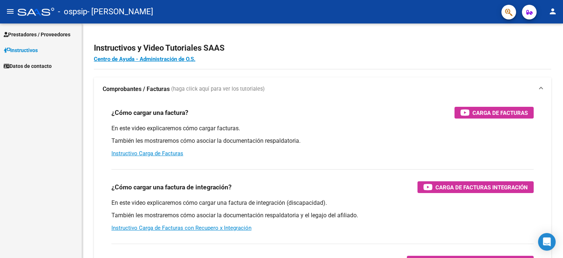
click at [47, 32] on span "Prestadores / Proveedores" at bounding box center [37, 34] width 67 height 8
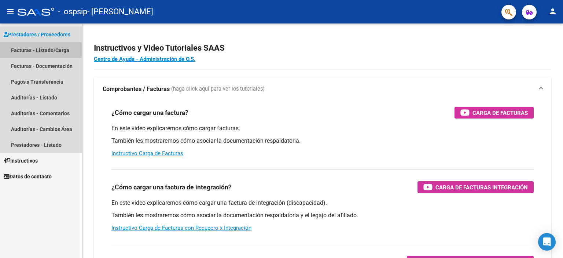
click at [60, 53] on link "Facturas - Listado/Carga" at bounding box center [41, 50] width 82 height 16
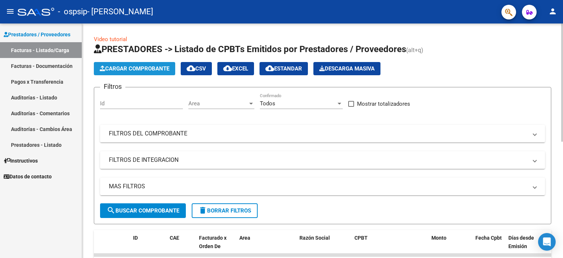
click at [152, 72] on button "Cargar Comprobante" at bounding box center [134, 68] width 81 height 13
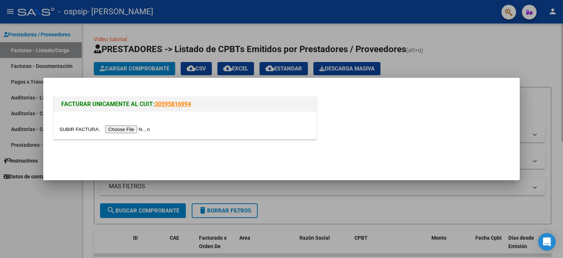
drag, startPoint x: 552, startPoint y: 60, endPoint x: 549, endPoint y: 65, distance: 5.7
click at [552, 61] on div at bounding box center [281, 129] width 563 height 258
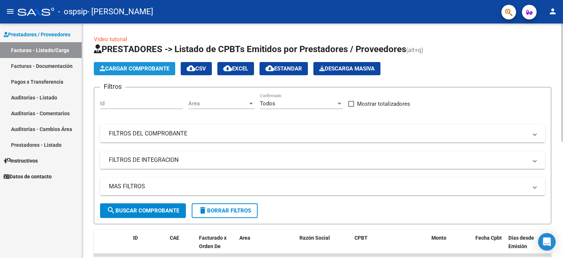
click at [119, 69] on span "Cargar Comprobante" at bounding box center [135, 68] width 70 height 7
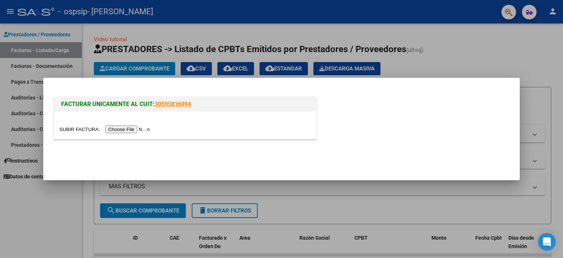
click at [145, 132] on input "file" at bounding box center [105, 129] width 93 height 8
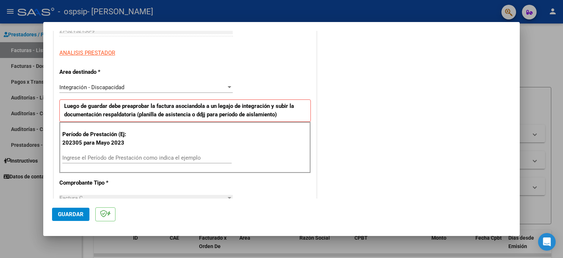
scroll to position [183, 0]
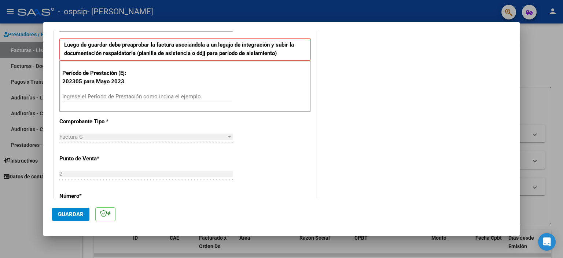
click at [126, 92] on div "Ingrese el Período de Prestación como indica el ejemplo" at bounding box center [146, 96] width 169 height 11
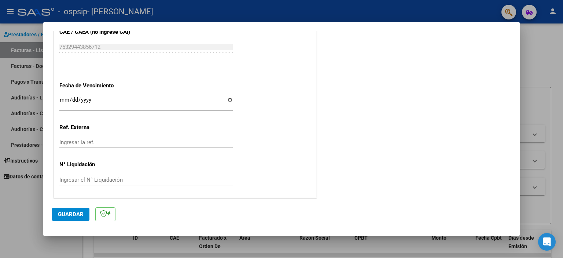
scroll to position [402, 0]
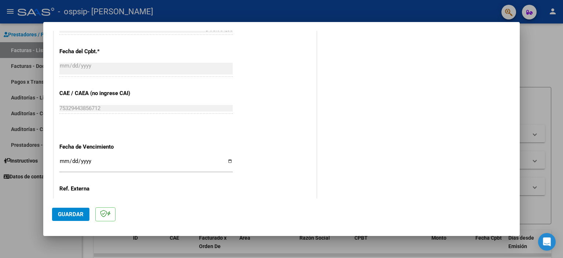
type input "202507"
click at [227, 159] on input "Ingresar la fecha" at bounding box center [146, 164] width 174 height 12
type input "[DATE]"
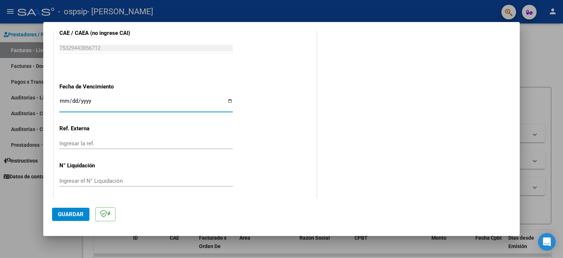
scroll to position [463, 0]
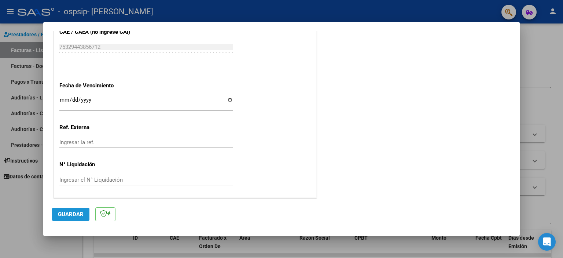
click at [70, 215] on span "Guardar" at bounding box center [71, 214] width 26 height 7
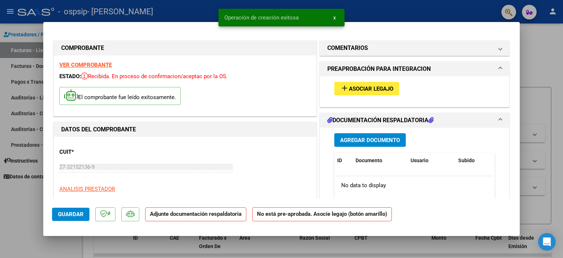
click at [365, 96] on div "add Asociar Legajo" at bounding box center [415, 88] width 172 height 25
click at [367, 86] on span "Asociar Legajo" at bounding box center [371, 88] width 44 height 7
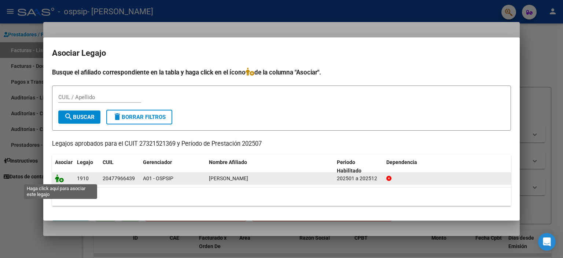
click at [59, 179] on icon at bounding box center [59, 178] width 9 height 8
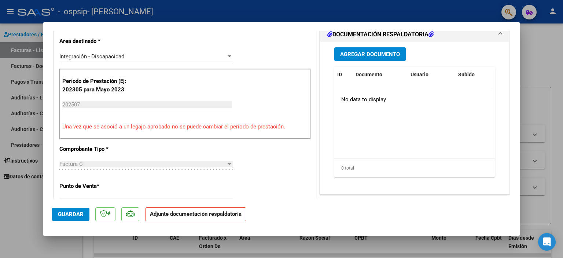
scroll to position [183, 0]
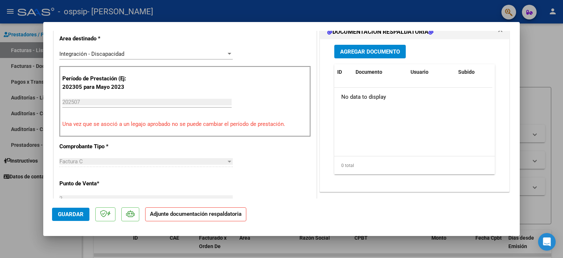
click at [389, 54] on span "Agregar Documento" at bounding box center [370, 51] width 60 height 7
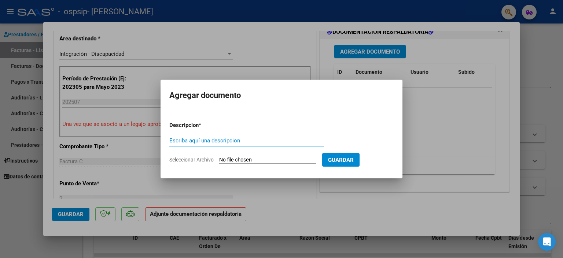
click at [205, 142] on input "Escriba aquí una descripcion" at bounding box center [246, 140] width 155 height 7
type input "asistencia julio"
click at [207, 157] on span "Seleccionar Archivo" at bounding box center [191, 160] width 44 height 6
click at [219, 157] on input "Seleccionar Archivo" at bounding box center [267, 160] width 97 height 7
type input "C:\fakepath\[PERSON_NAME].pdf"
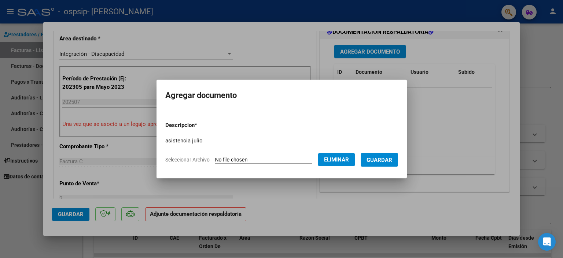
click at [371, 171] on mat-dialog-container "Agregar documento Descripcion * asistencia julio Escriba aquí una descripcion S…" at bounding box center [282, 129] width 251 height 98
click at [383, 158] on span "Guardar" at bounding box center [380, 160] width 26 height 7
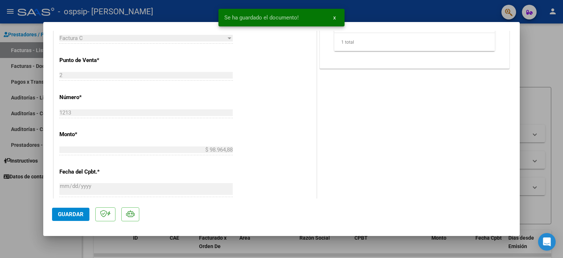
scroll to position [488, 0]
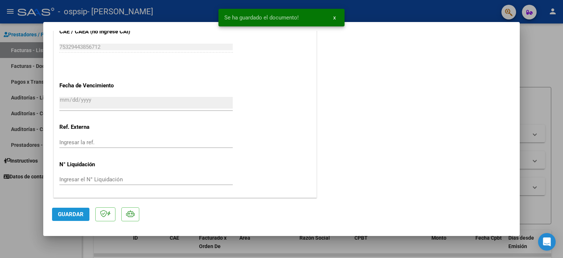
click at [72, 211] on button "Guardar" at bounding box center [70, 214] width 37 height 13
drag, startPoint x: 544, startPoint y: 88, endPoint x: 362, endPoint y: 236, distance: 234.2
click at [544, 89] on div at bounding box center [281, 129] width 563 height 258
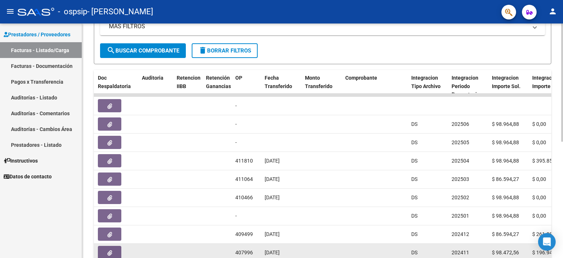
scroll to position [170, 0]
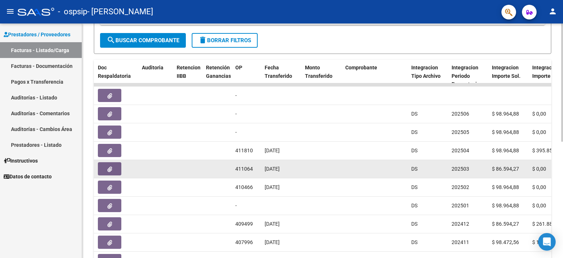
click at [412, 166] on span "DS" at bounding box center [415, 169] width 6 height 6
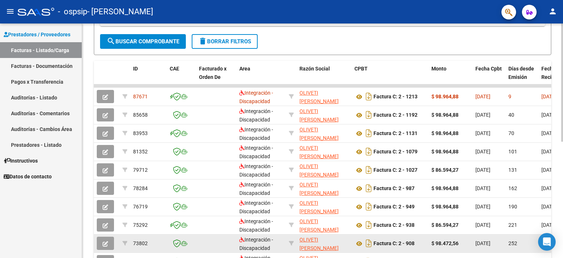
scroll to position [109, 0]
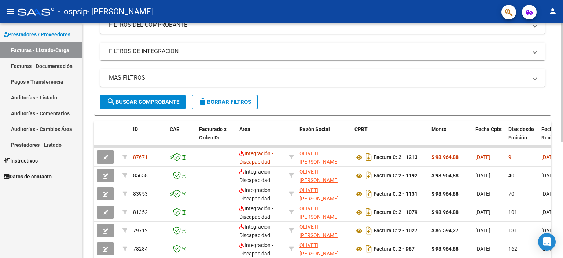
click at [405, 135] on datatable-header-cell "CPBT" at bounding box center [390, 137] width 77 height 32
